Goal: Information Seeking & Learning: Learn about a topic

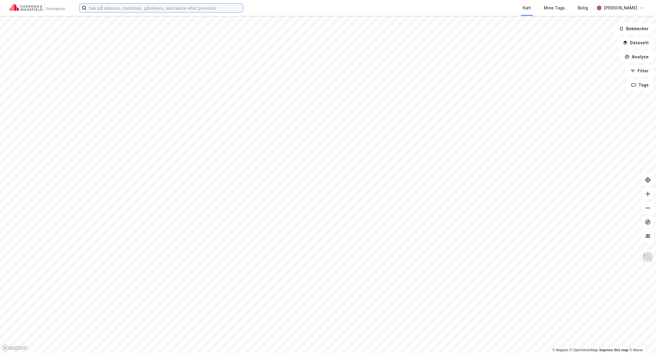
click at [174, 9] on input at bounding box center [164, 8] width 157 height 9
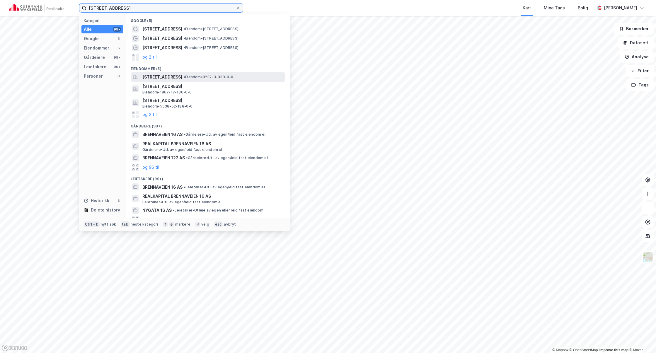
type input "[STREET_ADDRESS]"
click at [176, 76] on span "[STREET_ADDRESS]" at bounding box center [162, 77] width 40 height 7
